Goal: Contribute content

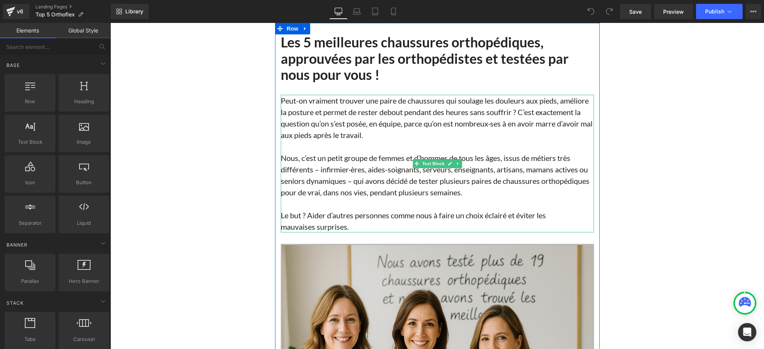
scroll to position [581, 0]
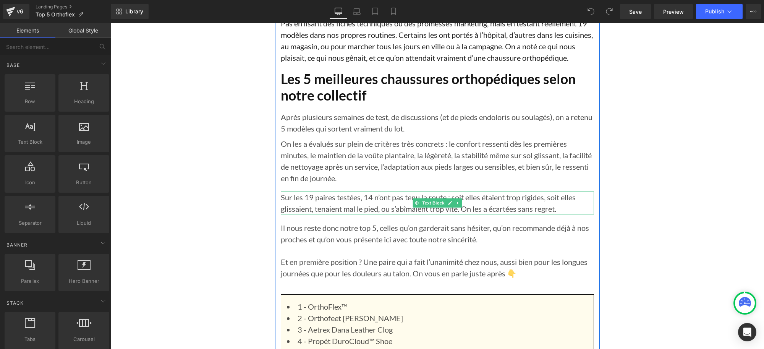
click at [288, 191] on p "Sur les 19 paires testées, 14 n’ont pas tenu la route : soit elles étaient trop…" at bounding box center [437, 202] width 313 height 23
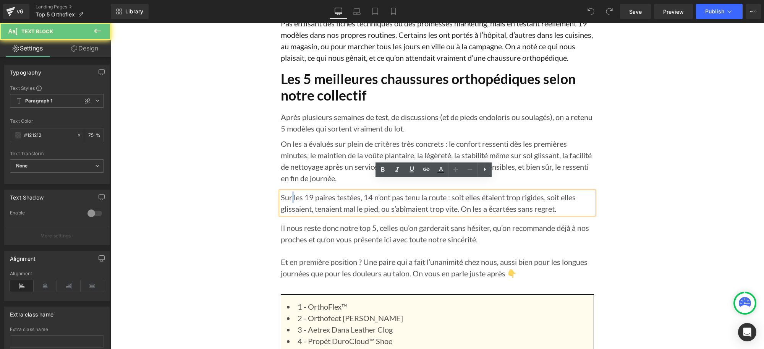
click at [288, 191] on p "Sur les 19 paires testées, 14 n’ont pas tenu la route : soit elles étaient trop…" at bounding box center [437, 202] width 313 height 23
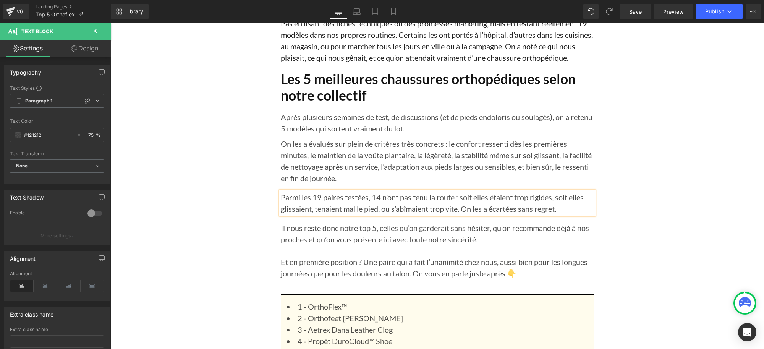
scroll to position [1528, 0]
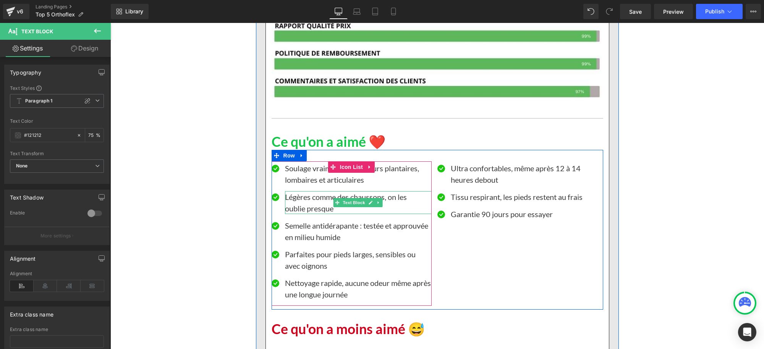
click at [385, 191] on p "Légères comme des chaussons, on les" at bounding box center [358, 196] width 147 height 11
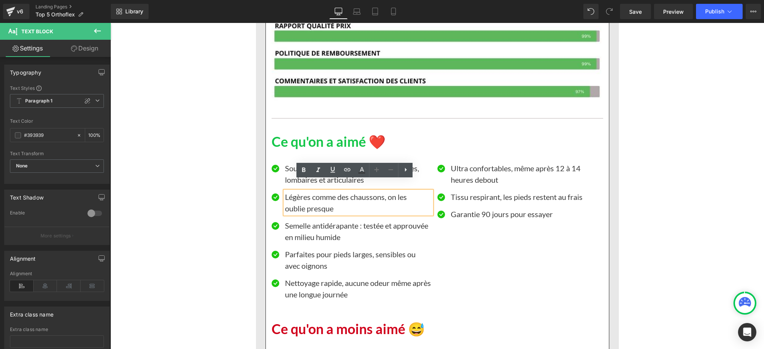
click at [386, 191] on p "Légères comme des chaussons, on les" at bounding box center [358, 196] width 147 height 11
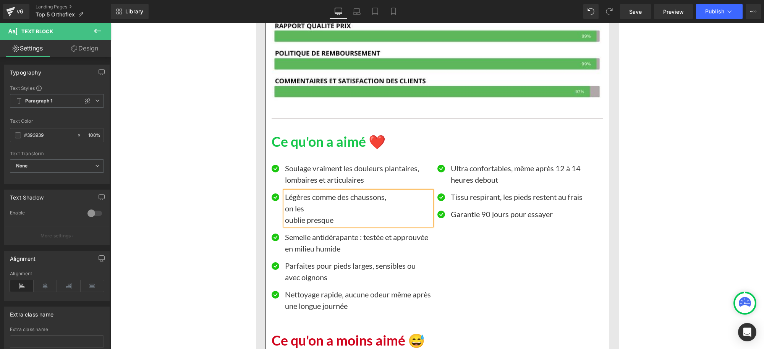
click at [299, 202] on p "on les" at bounding box center [358, 207] width 147 height 11
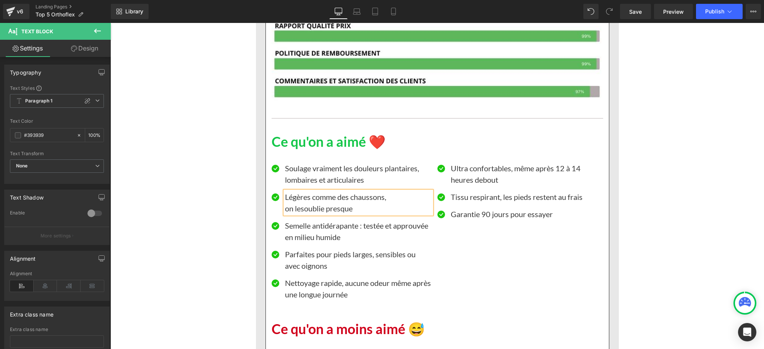
click at [504, 242] on div "Icon Soulage vraiment les douleurs plantaires, lombaires et articulaires Text B…" at bounding box center [436, 230] width 331 height 160
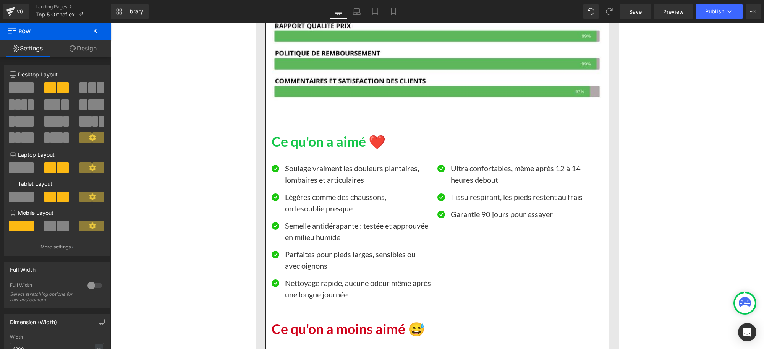
scroll to position [4265, 0]
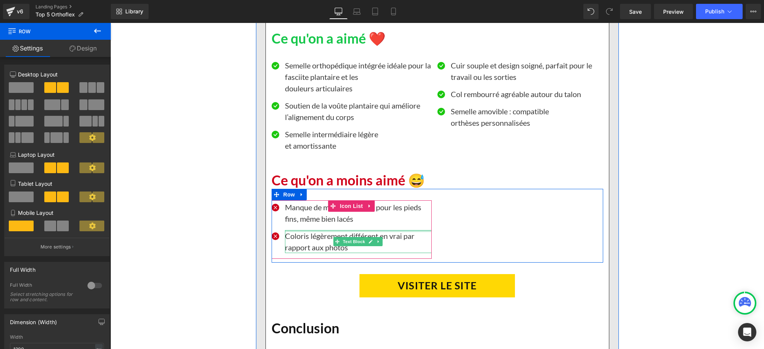
click at [377, 230] on p "Coloris légèrement différent en vrai par rapport aux photos" at bounding box center [358, 241] width 147 height 23
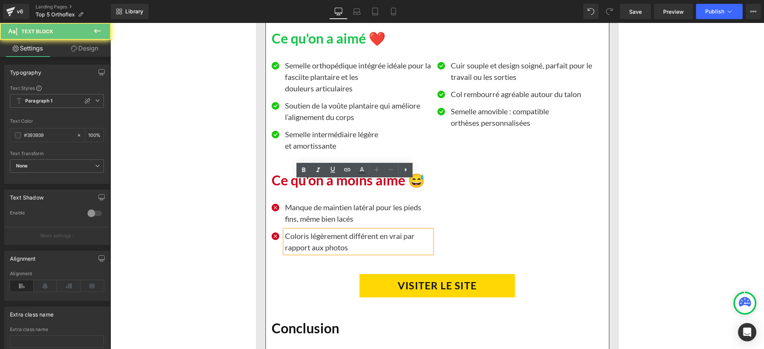
click at [375, 230] on p "Coloris légèrement différent en vrai par rapport aux photos" at bounding box center [358, 241] width 147 height 23
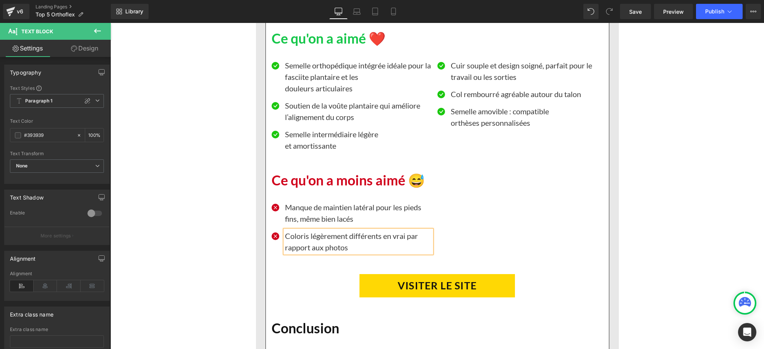
click at [464, 189] on div "Icon Manque de maintien latéral pour les pieds fins, même bien lacés Text Block…" at bounding box center [436, 226] width 331 height 74
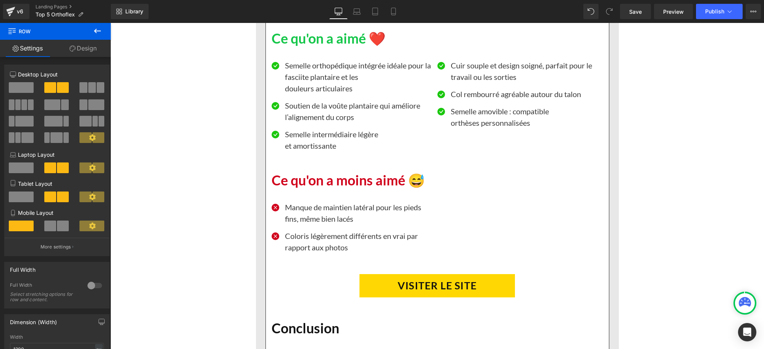
scroll to position [5429, 0]
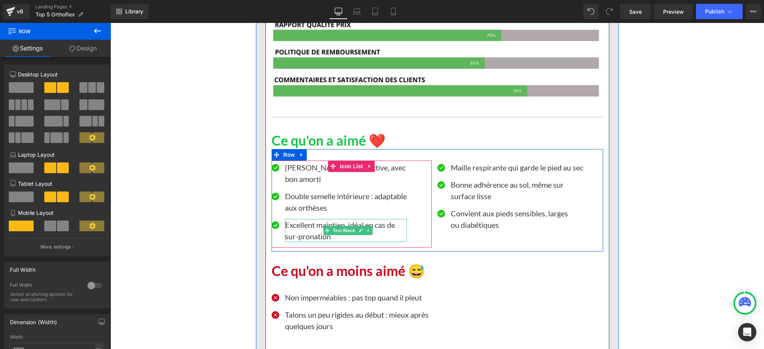
click at [296, 230] on p "sur-pronation" at bounding box center [346, 235] width 122 height 11
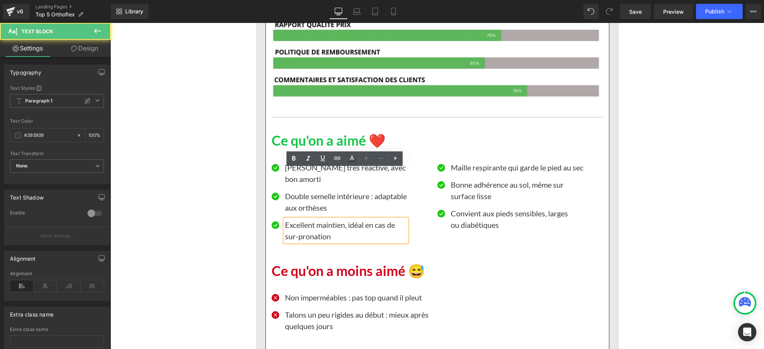
click at [295, 230] on p "sur-pronation" at bounding box center [346, 235] width 122 height 11
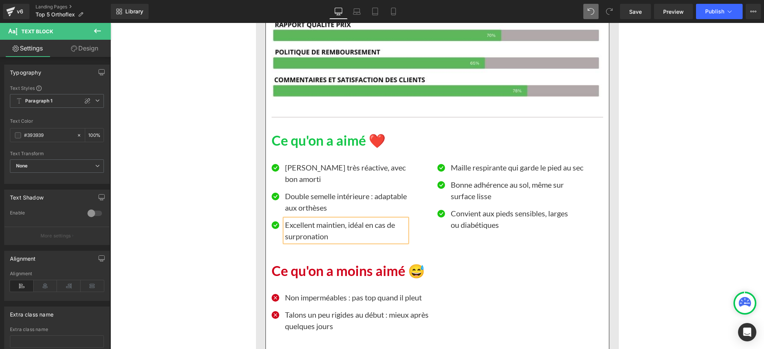
scroll to position [6899, 0]
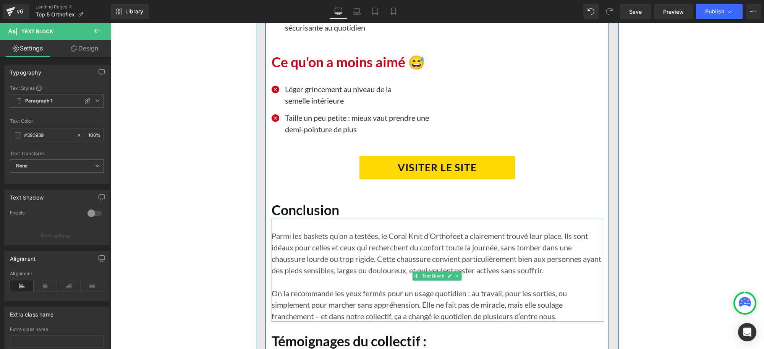
click at [540, 230] on p "Parmi les baskets qu’on a testées, le Coral Knit d’Orthofeet a clairement trouv…" at bounding box center [436, 253] width 331 height 46
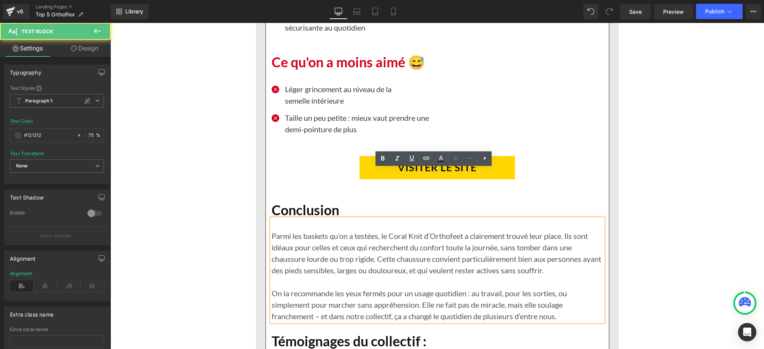
click at [541, 230] on p "Parmi les baskets qu’on a testées, le Coral Knit d’Orthofeet a clairement trouv…" at bounding box center [436, 253] width 331 height 46
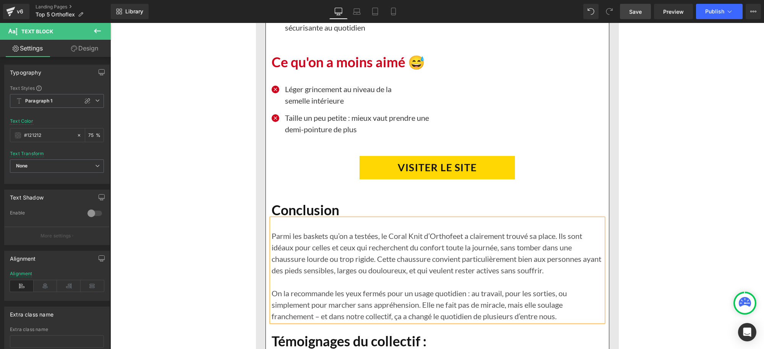
click at [637, 10] on span "Save" at bounding box center [635, 12] width 13 height 8
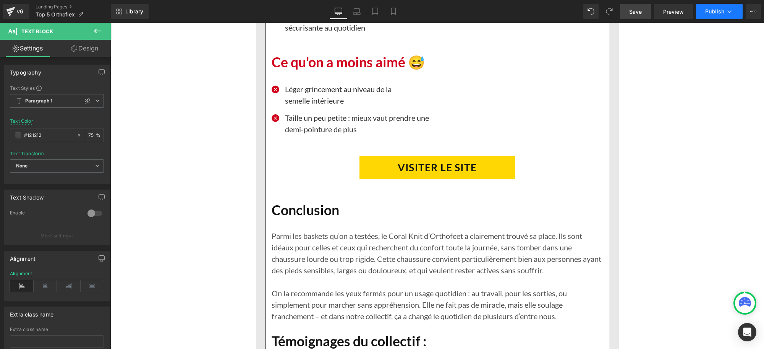
click at [705, 10] on button "Publish" at bounding box center [719, 11] width 47 height 15
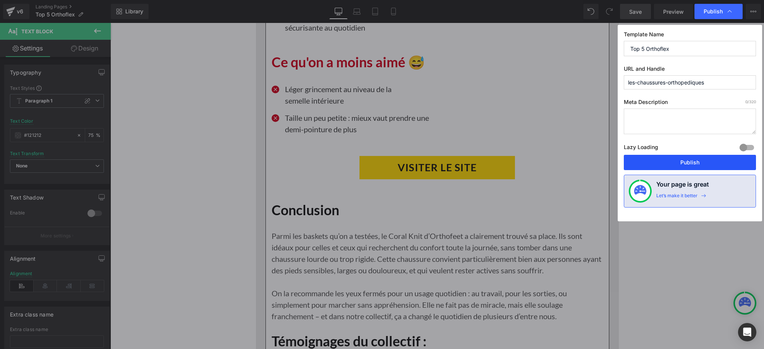
click at [692, 160] on button "Publish" at bounding box center [690, 162] width 132 height 15
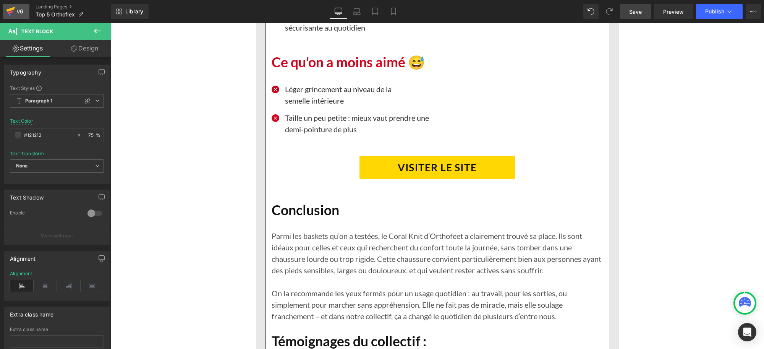
click at [20, 11] on div "v6" at bounding box center [20, 11] width 10 height 10
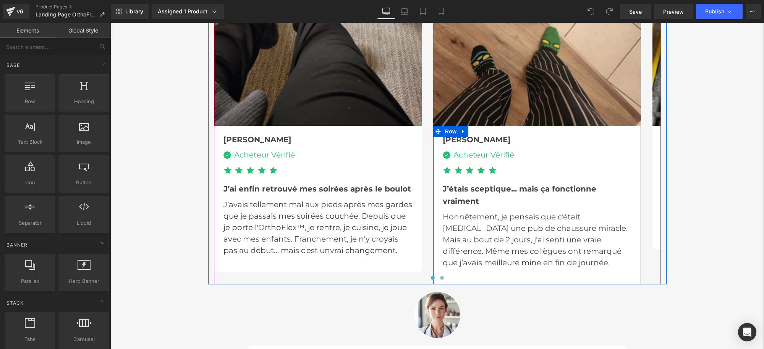
scroll to position [2291, 0]
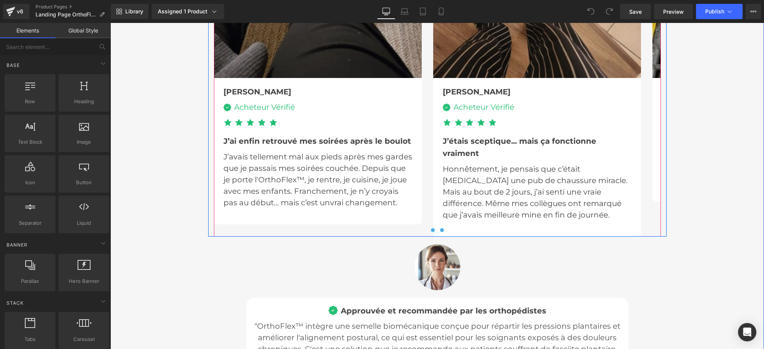
click at [440, 229] on span at bounding box center [442, 230] width 4 height 4
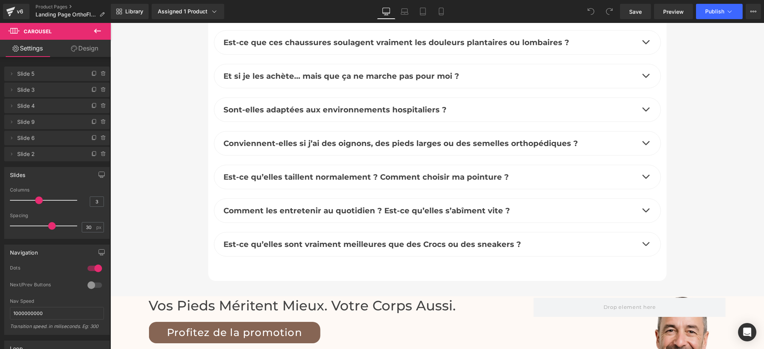
scroll to position [3341, 0]
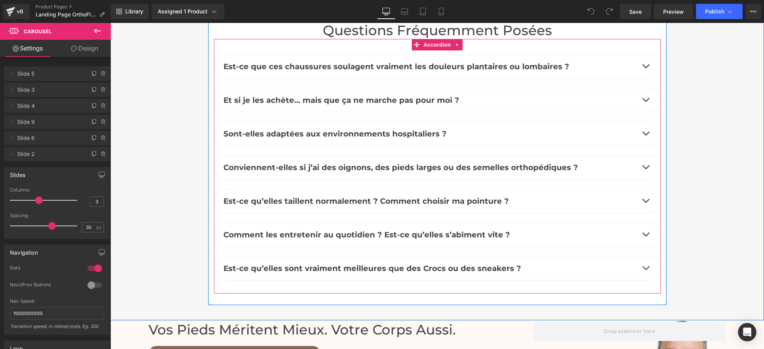
click at [642, 55] on button "button" at bounding box center [645, 67] width 15 height 24
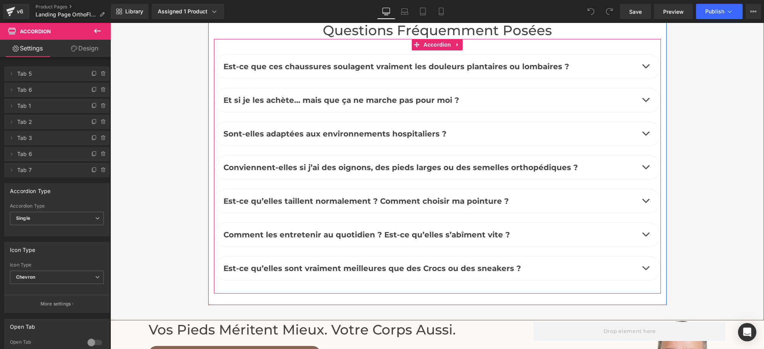
click at [641, 55] on button "button" at bounding box center [645, 67] width 15 height 24
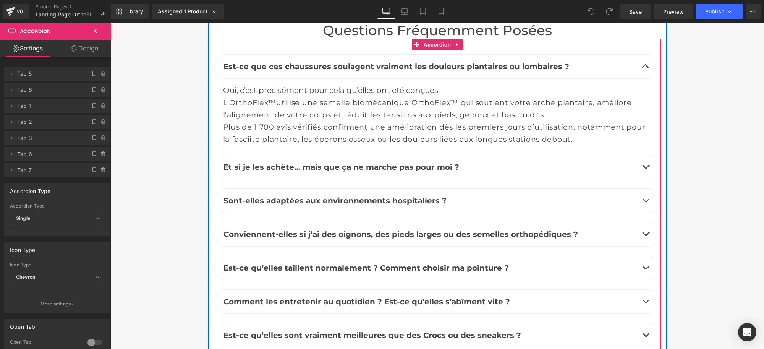
click at [643, 157] on button "button" at bounding box center [645, 167] width 15 height 24
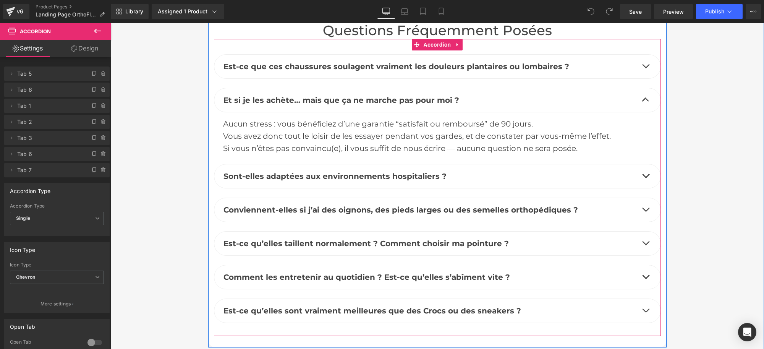
click at [643, 170] on button "button" at bounding box center [645, 176] width 15 height 24
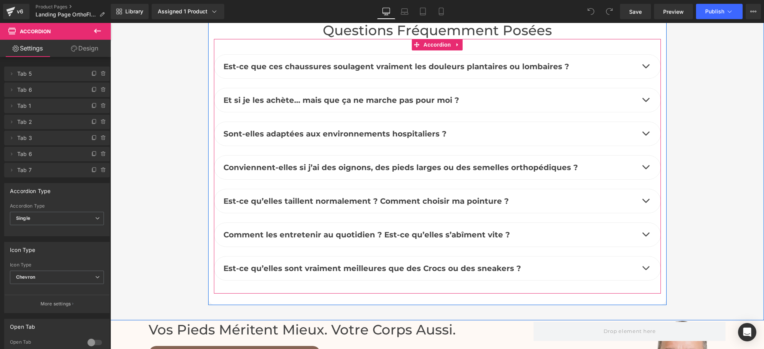
click at [645, 135] on span "button" at bounding box center [645, 135] width 0 height 0
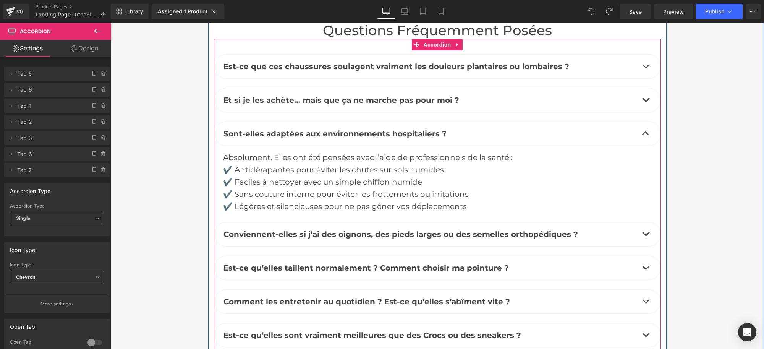
click at [645, 236] on span "button" at bounding box center [645, 236] width 0 height 0
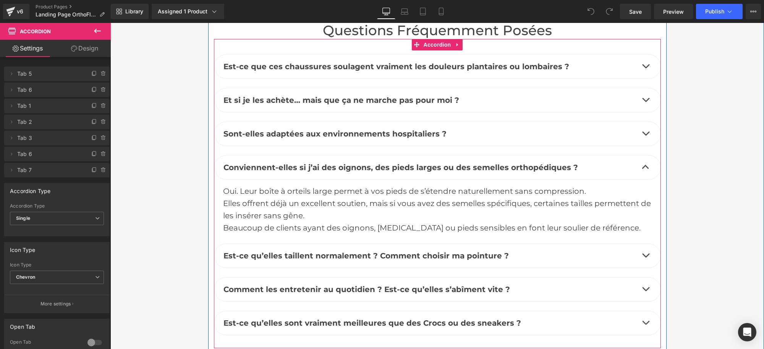
click at [641, 244] on button "button" at bounding box center [645, 256] width 15 height 24
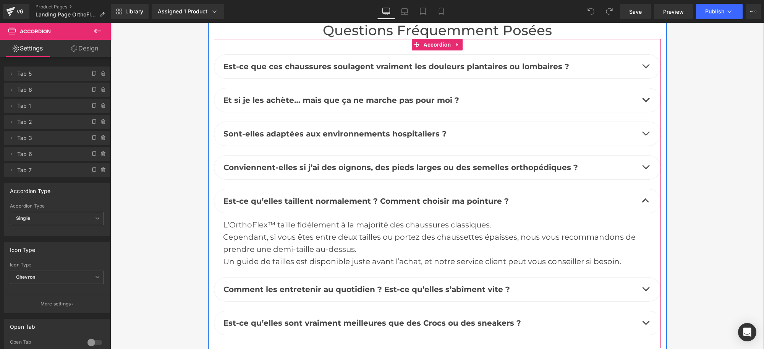
click at [640, 277] on button "button" at bounding box center [645, 289] width 15 height 24
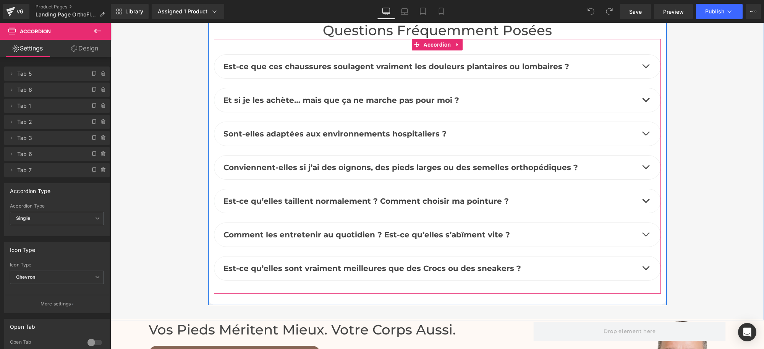
click at [645, 236] on span "button" at bounding box center [645, 236] width 0 height 0
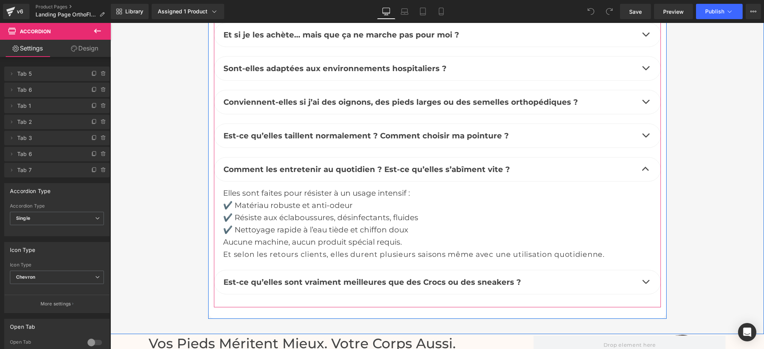
scroll to position [3437, 0]
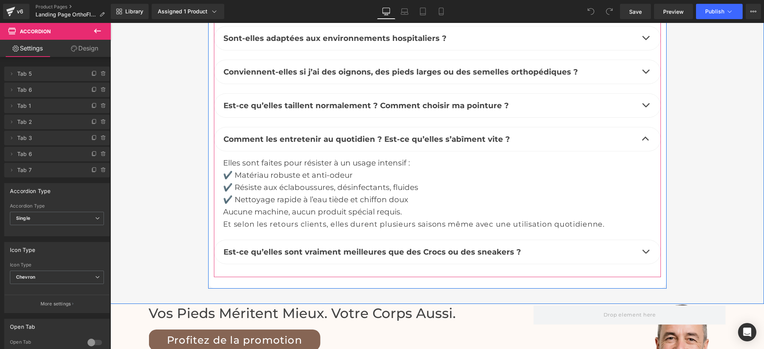
click at [645, 253] on span "button" at bounding box center [645, 253] width 0 height 0
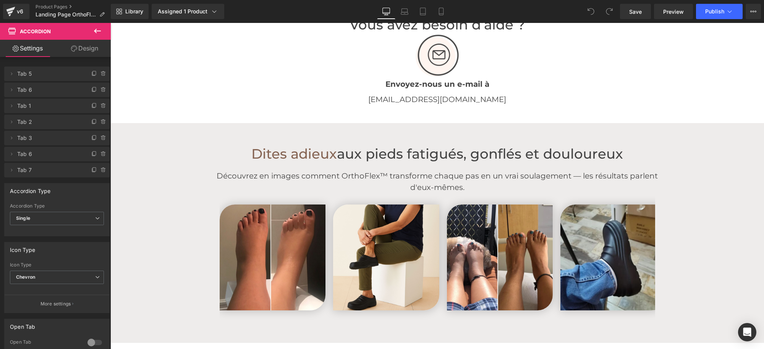
scroll to position [653, 0]
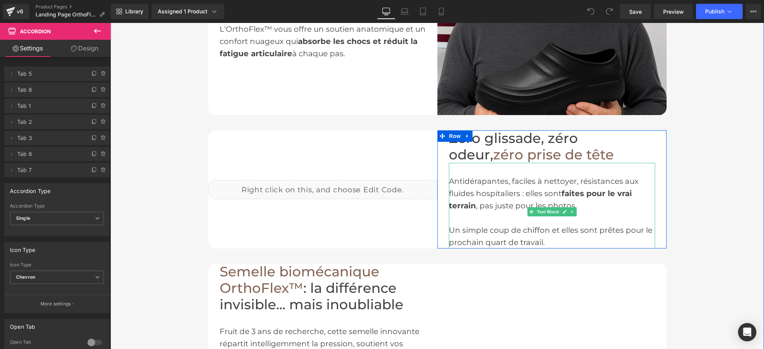
click at [610, 179] on font "Antidérapantes, faciles à nettoyer, résistances aux fluides hospitaliers : elle…" at bounding box center [544, 186] width 190 height 21
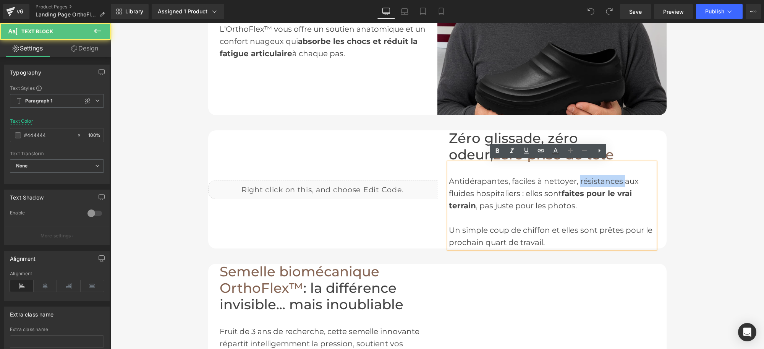
click at [610, 180] on font "Antidérapantes, faciles à nettoyer, résistances aux fluides hospitaliers : elle…" at bounding box center [544, 186] width 190 height 21
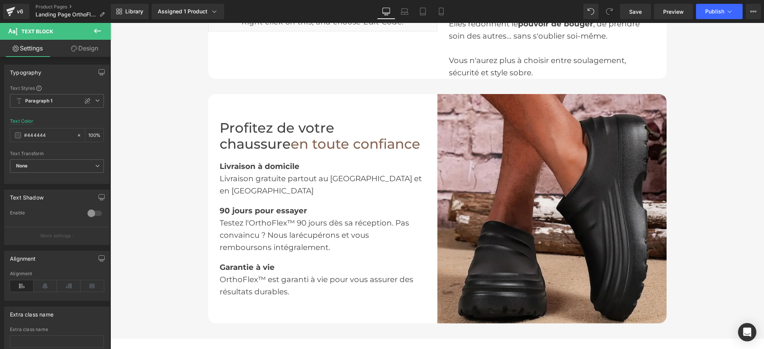
scroll to position [1178, 0]
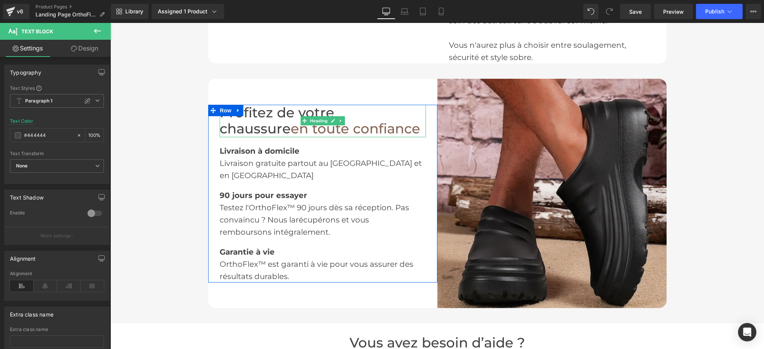
click at [326, 115] on font "Profitez de votre chaussure" at bounding box center [277, 120] width 115 height 33
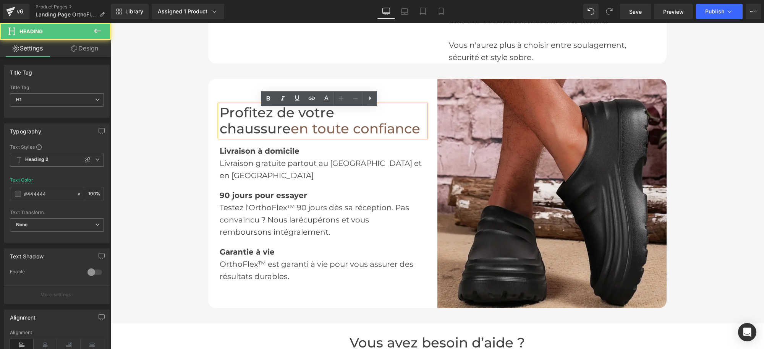
click at [330, 116] on font "Profitez de votre chaussure" at bounding box center [277, 120] width 115 height 33
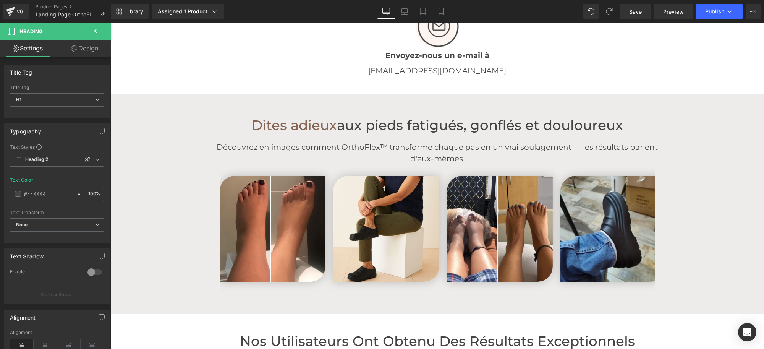
scroll to position [1464, 0]
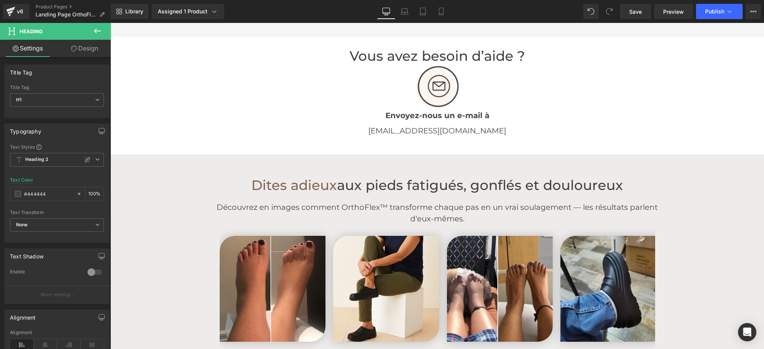
click at [330, 184] on font "Dites adieux" at bounding box center [294, 185] width 86 height 16
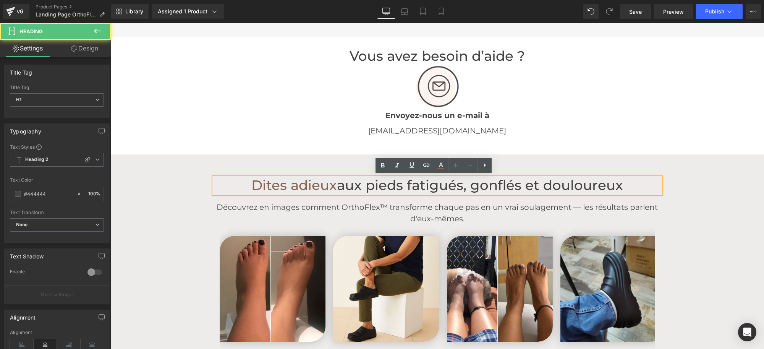
click at [330, 184] on font "Dites adieux" at bounding box center [294, 185] width 86 height 16
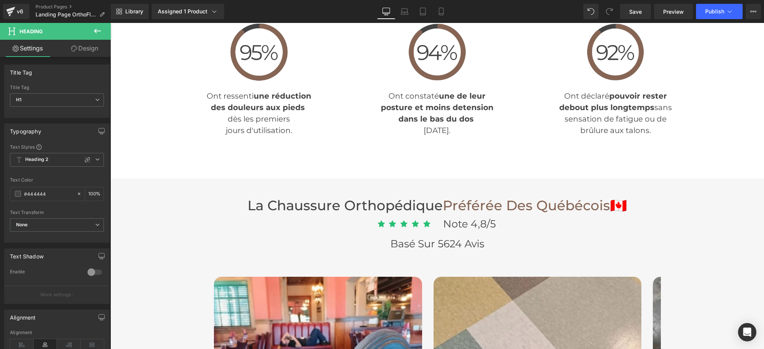
scroll to position [1894, 0]
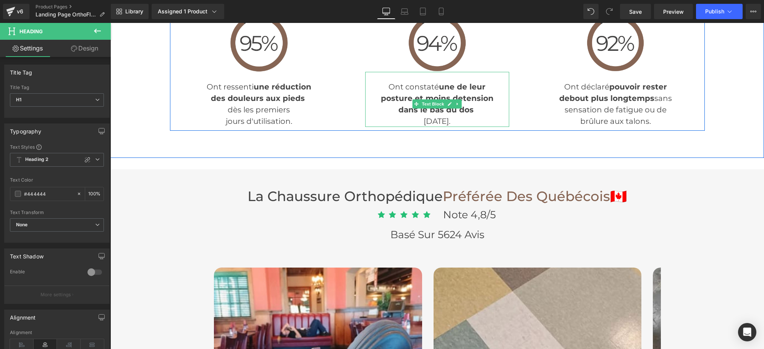
click at [459, 82] on font "une de leur" at bounding box center [462, 86] width 47 height 9
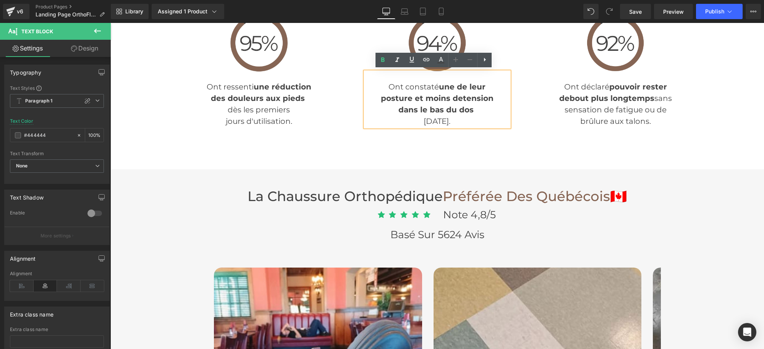
click at [452, 84] on font "une de leur" at bounding box center [462, 86] width 47 height 9
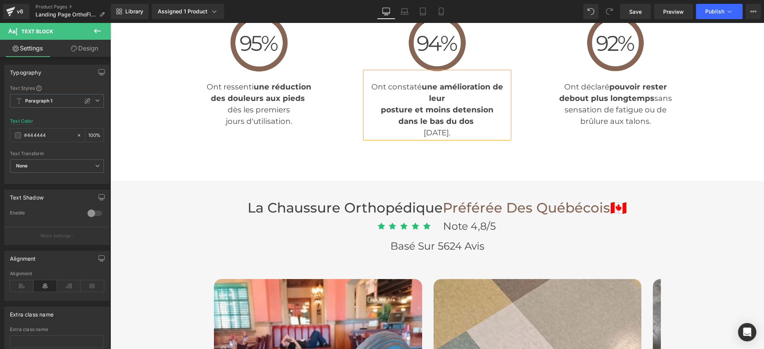
scroll to position [2278, 0]
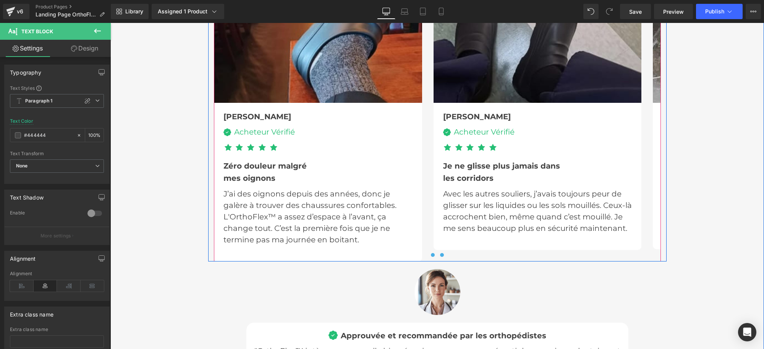
click at [431, 253] on span at bounding box center [433, 255] width 4 height 4
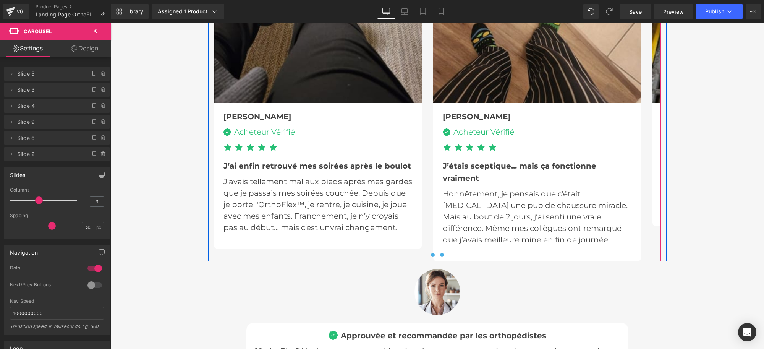
click at [440, 253] on span at bounding box center [442, 255] width 4 height 4
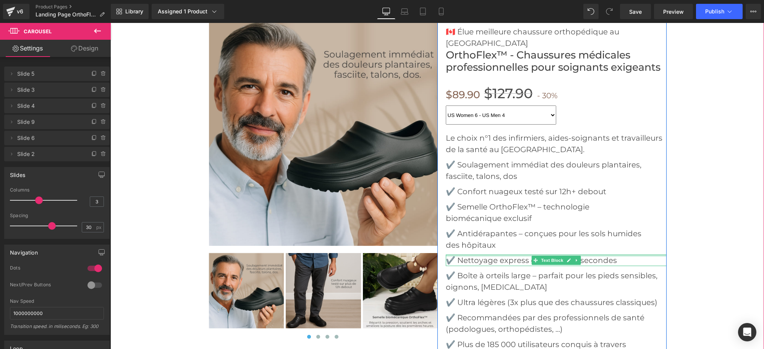
scroll to position [2803, 0]
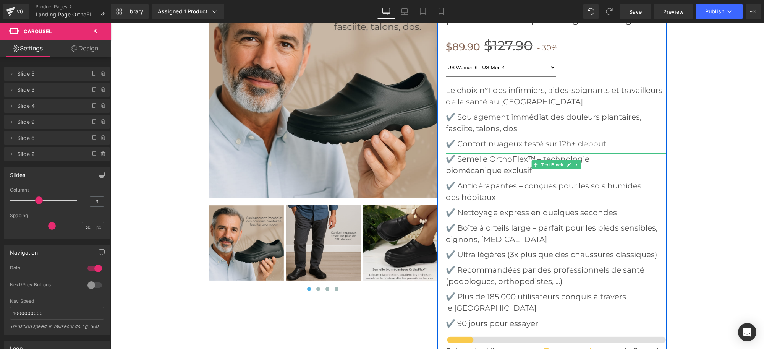
click at [514, 166] on font "biomécanique exclusif" at bounding box center [489, 170] width 86 height 9
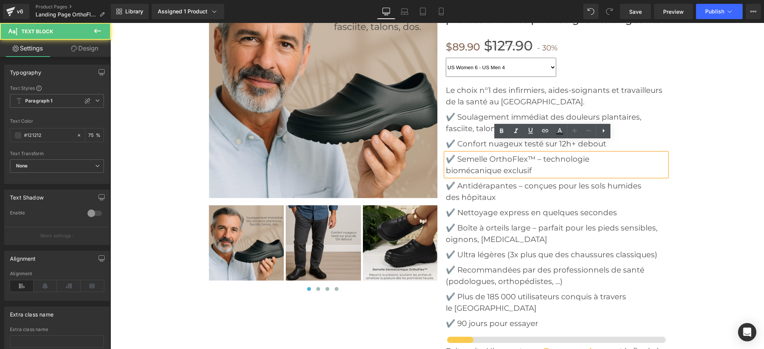
click at [524, 166] on font "biomécanique exclusif" at bounding box center [489, 170] width 86 height 9
click at [528, 166] on font "biomécanique exclusif" at bounding box center [489, 170] width 86 height 9
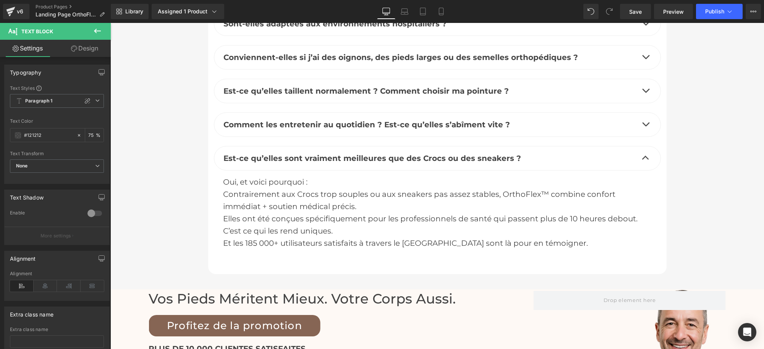
scroll to position [3374, 0]
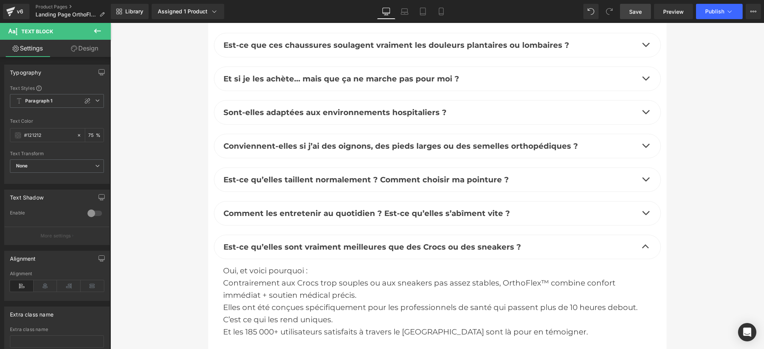
click at [637, 8] on span "Save" at bounding box center [635, 12] width 13 height 8
click at [709, 8] on span "Publish" at bounding box center [714, 11] width 19 height 6
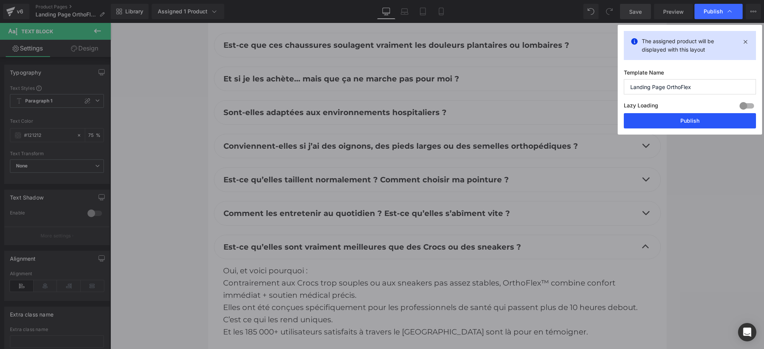
click at [680, 120] on button "Publish" at bounding box center [690, 120] width 132 height 15
